Goal: Information Seeking & Learning: Learn about a topic

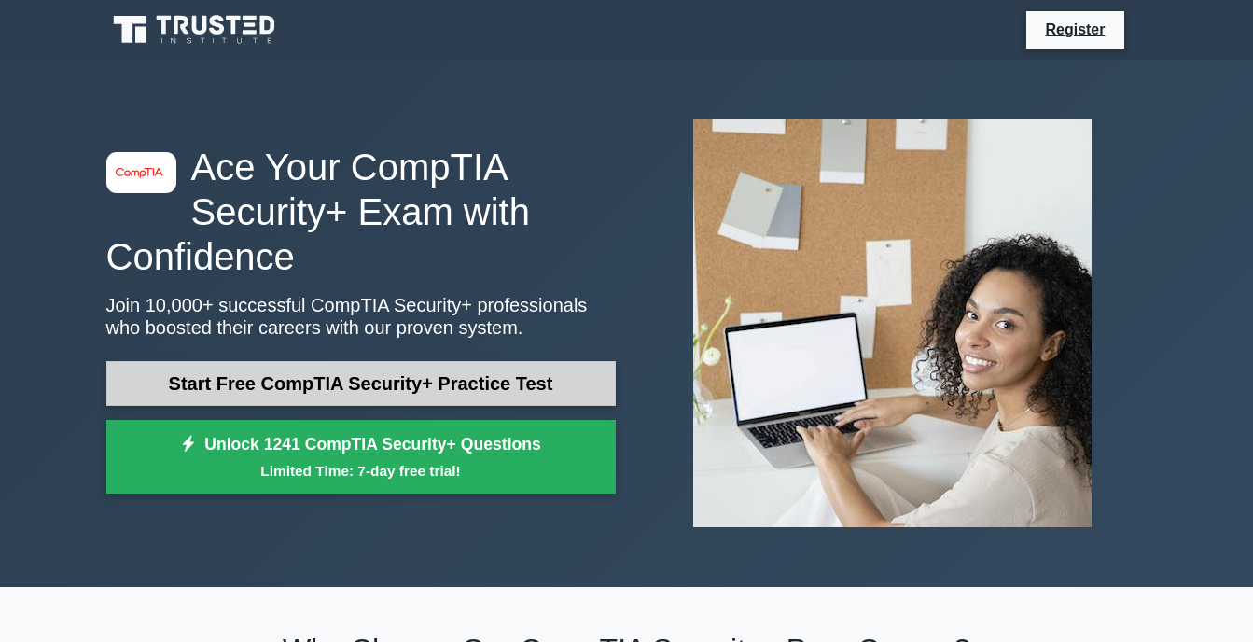
click at [450, 386] on link "Start Free CompTIA Security+ Practice Test" at bounding box center [360, 383] width 509 height 45
click at [437, 382] on link "Start Free CompTIA Security+ Practice Test" at bounding box center [360, 383] width 509 height 45
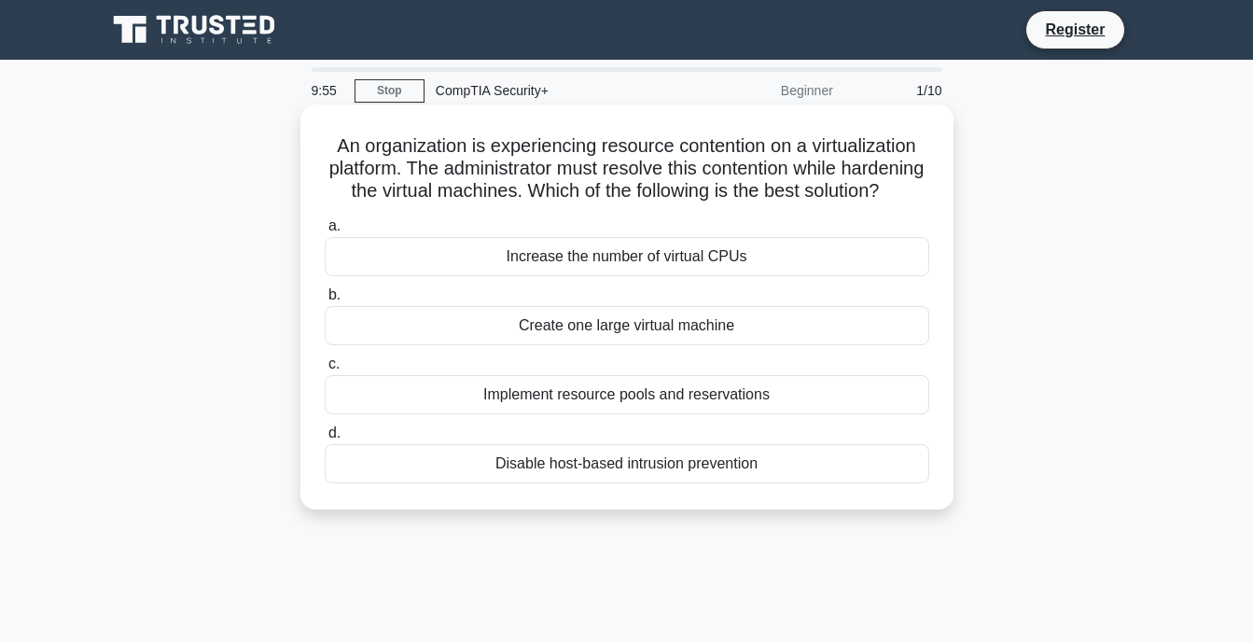
drag, startPoint x: 326, startPoint y: 144, endPoint x: 791, endPoint y: 490, distance: 579.2
click at [791, 490] on div "An organization is experiencing resource contention on a virtualization platfor…" at bounding box center [627, 307] width 638 height 390
copy div "An organization is experiencing resource contention on a virtualization platfor…"
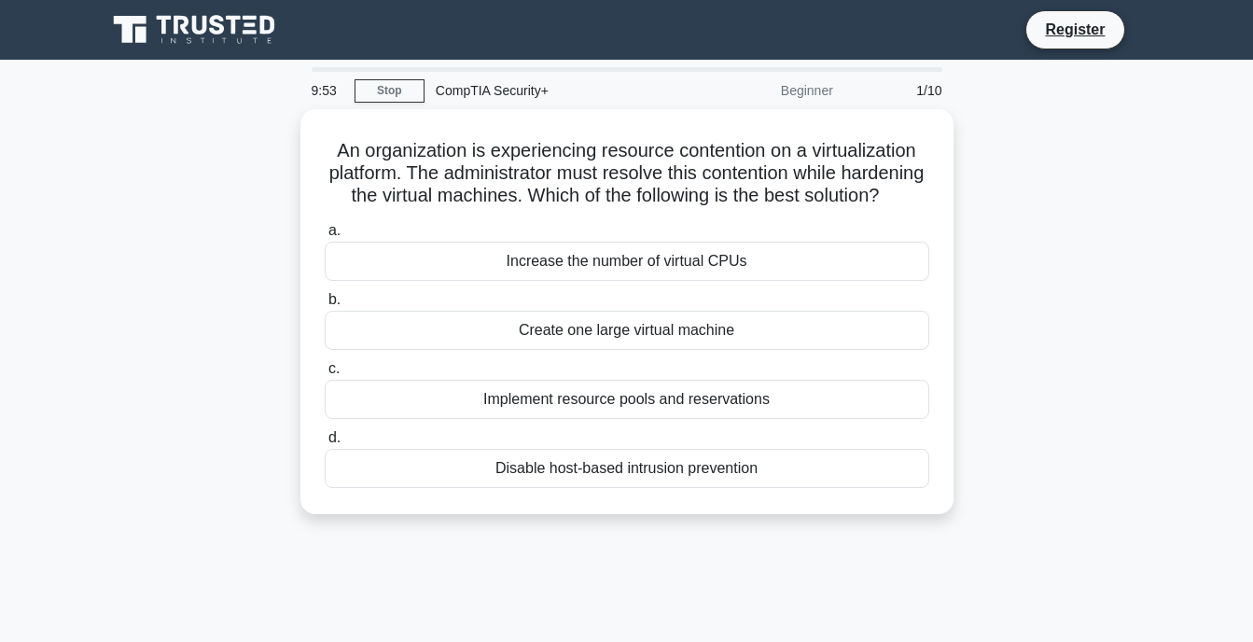
click at [774, 536] on div "An organization is experiencing resource contention on a virtualization platfor…" at bounding box center [626, 322] width 1063 height 427
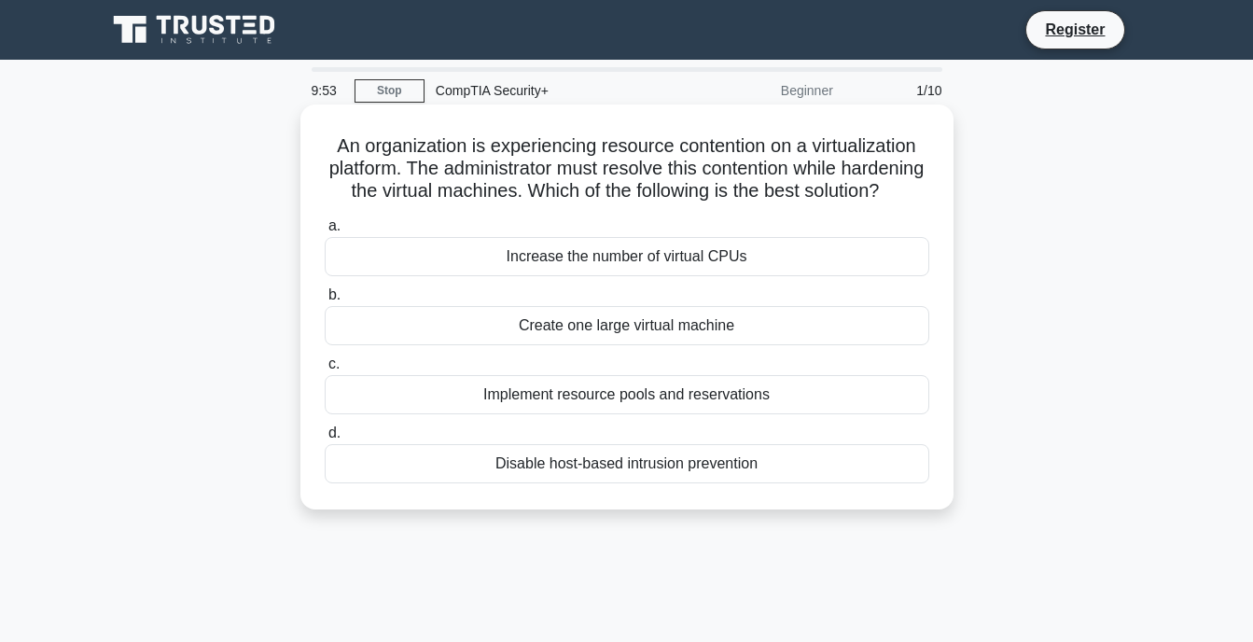
click at [828, 464] on label "d. Disable host-based intrusion prevention" at bounding box center [627, 453] width 604 height 62
click at [325, 439] on input "d. Disable host-based intrusion prevention" at bounding box center [325, 433] width 0 height 12
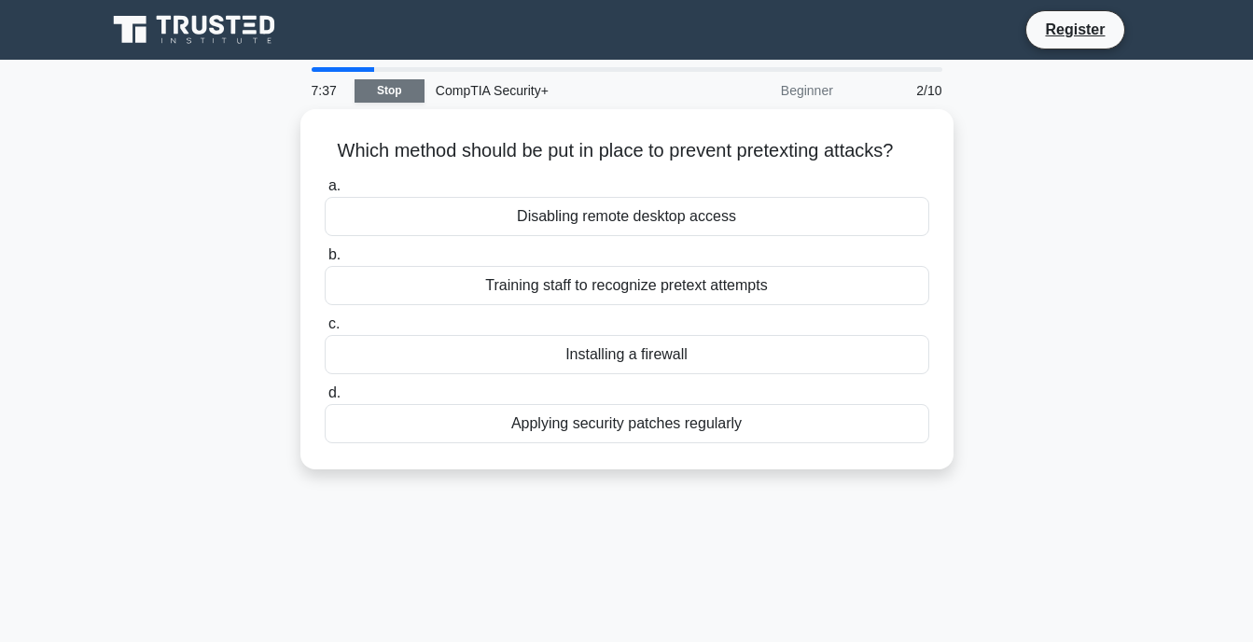
click at [398, 88] on link "Stop" at bounding box center [389, 90] width 70 height 23
